Goal: Communication & Community: Answer question/provide support

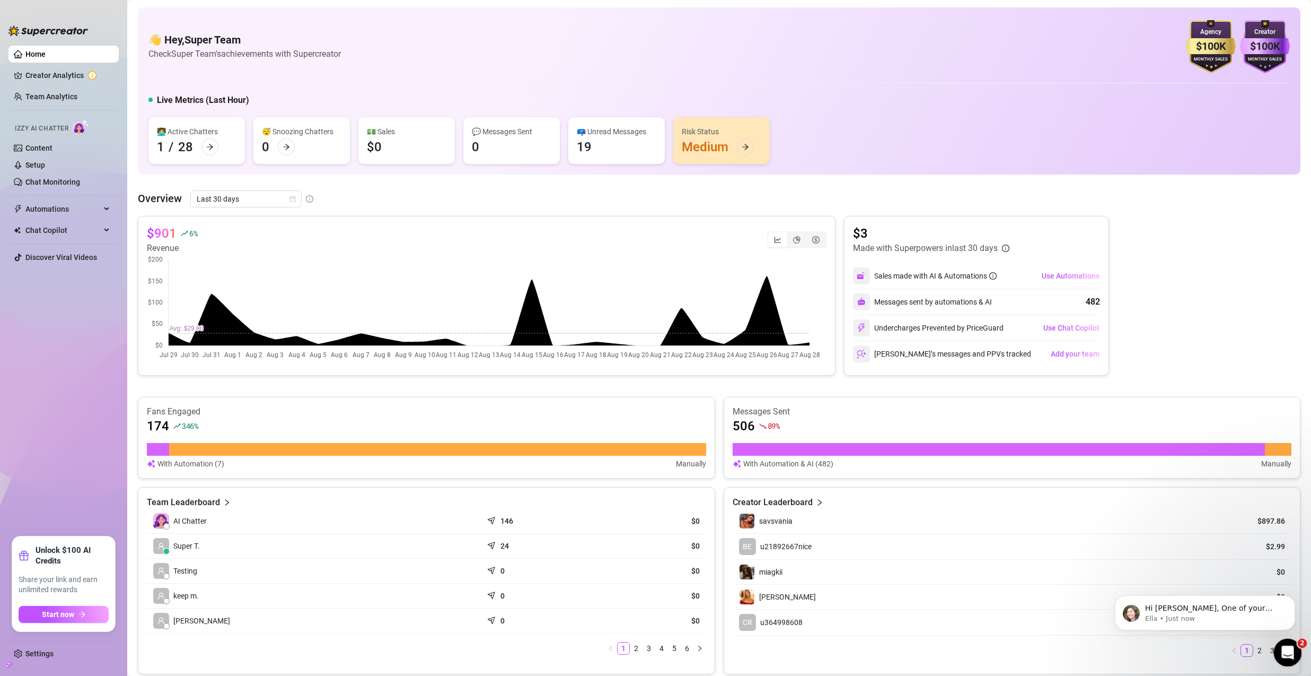
click at [1285, 650] on icon "Open Intercom Messenger" at bounding box center [1286, 650] width 17 height 17
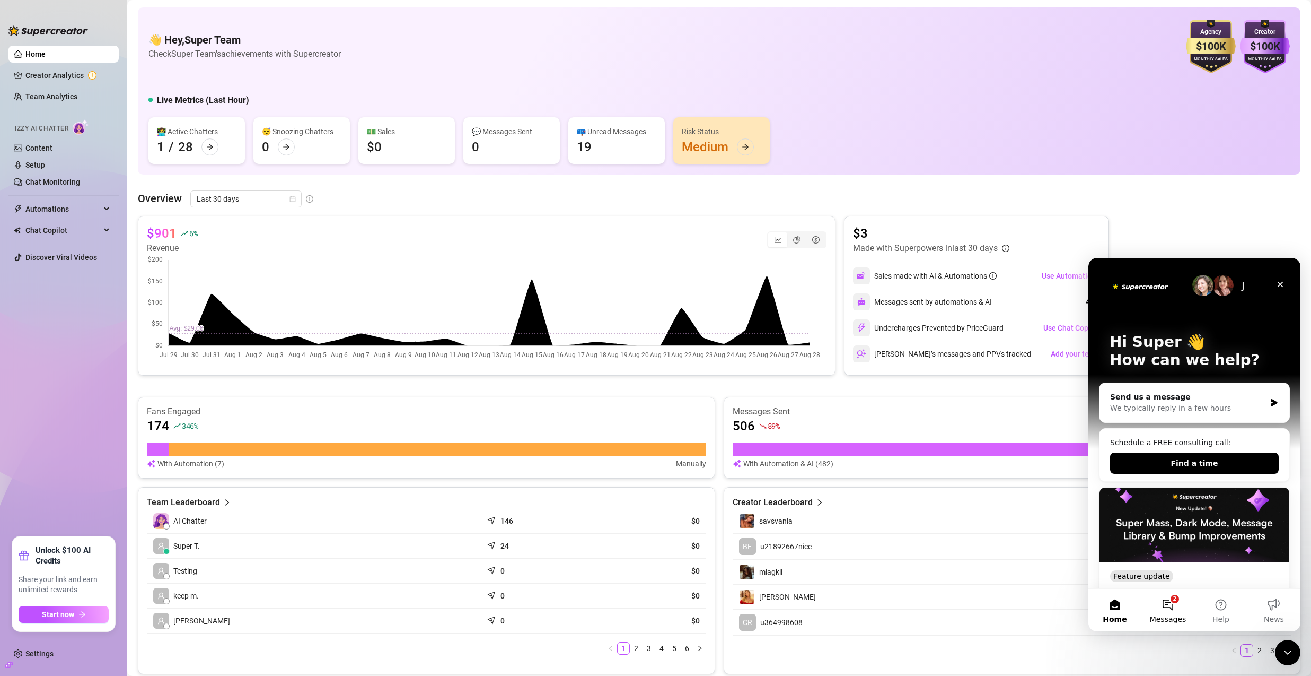
click at [1169, 607] on button "2 Messages" at bounding box center [1168, 610] width 53 height 42
click at [1168, 603] on button "2 Messages" at bounding box center [1168, 610] width 53 height 42
drag, startPoint x: 1168, startPoint y: 603, endPoint x: 2352, endPoint y: 900, distance: 1220.9
click at [1168, 603] on button "2 Messages" at bounding box center [1168, 610] width 53 height 42
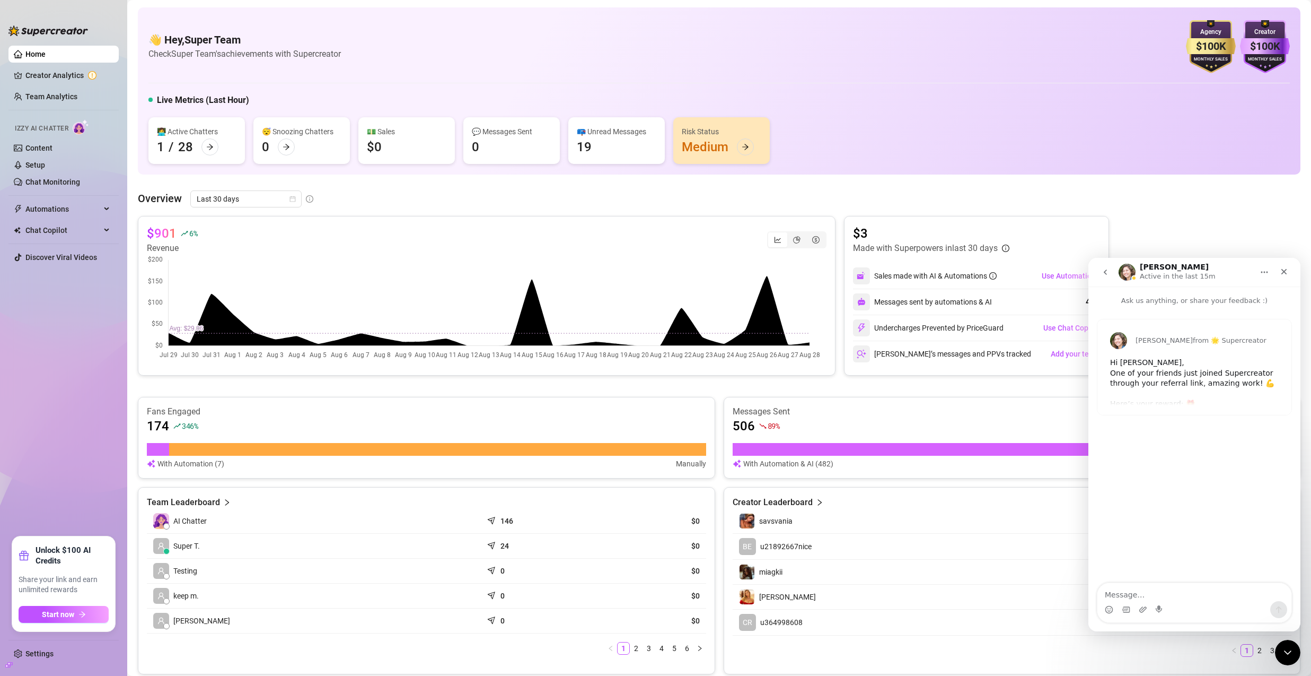
click at [1189, 361] on div "Hi [PERSON_NAME], One of your friends just joined Supercreator through your ref…" at bounding box center [1194, 445] width 169 height 177
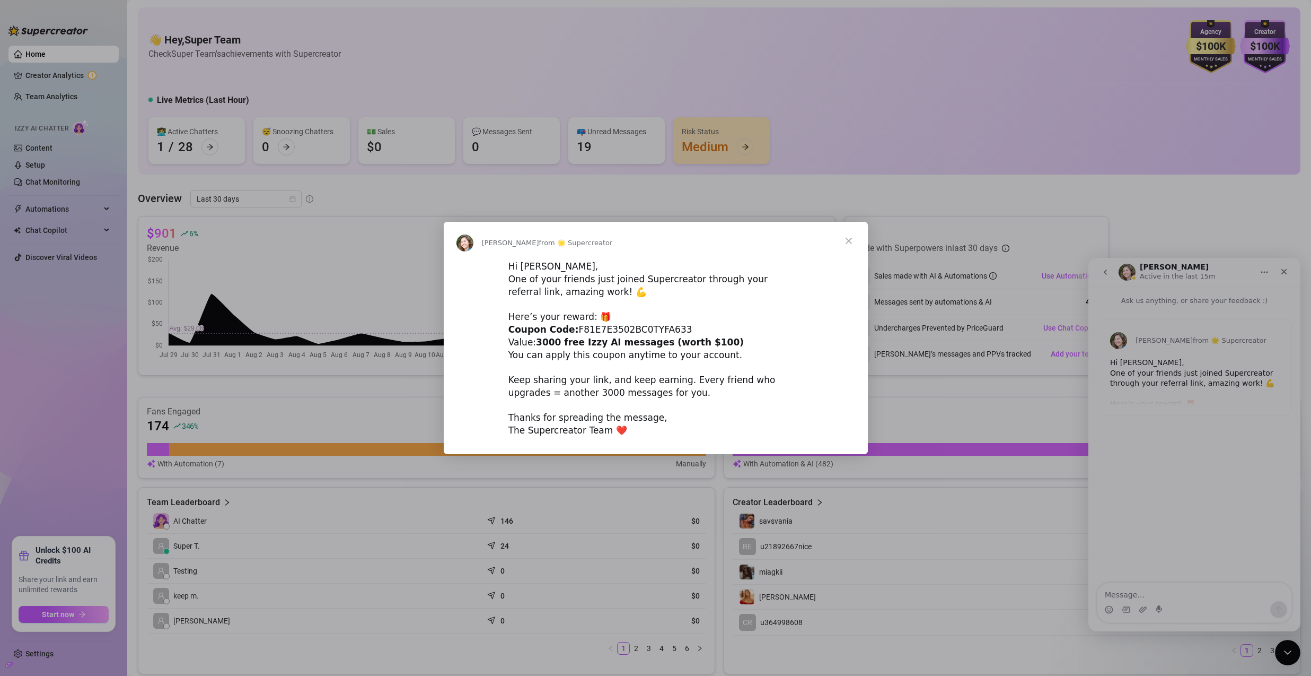
click at [850, 238] on span "Close" at bounding box center [849, 241] width 38 height 38
click at [853, 238] on article "$3" at bounding box center [931, 233] width 156 height 17
